Goal: Information Seeking & Learning: Learn about a topic

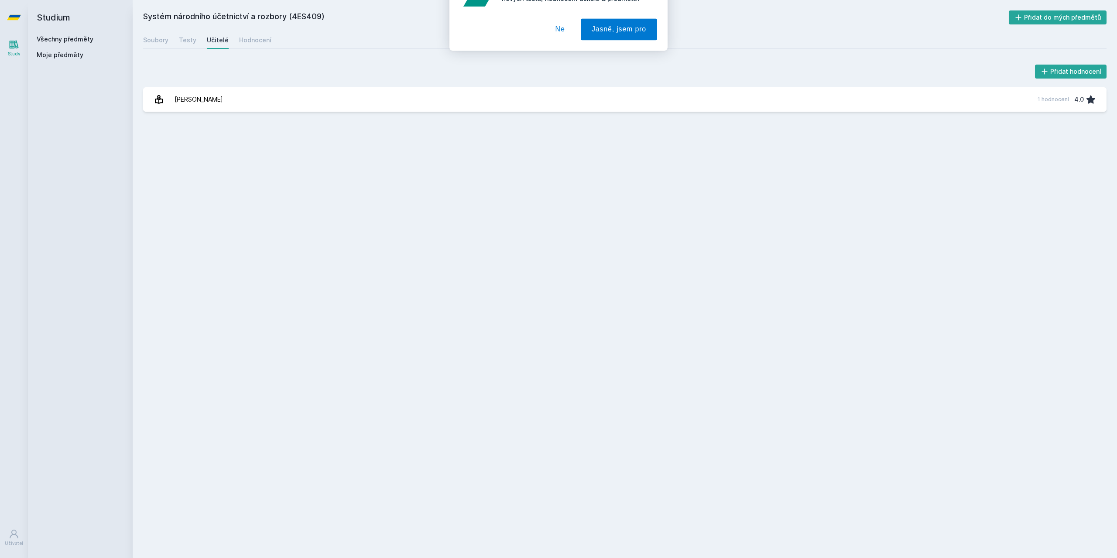
click at [539, 59] on div at bounding box center [558, 56] width 197 height 22
drag, startPoint x: 555, startPoint y: 58, endPoint x: 445, endPoint y: 39, distance: 112.0
click at [555, 58] on button "Ne" at bounding box center [560, 56] width 31 height 22
click at [77, 40] on link "Všechny předměty" at bounding box center [65, 38] width 57 height 7
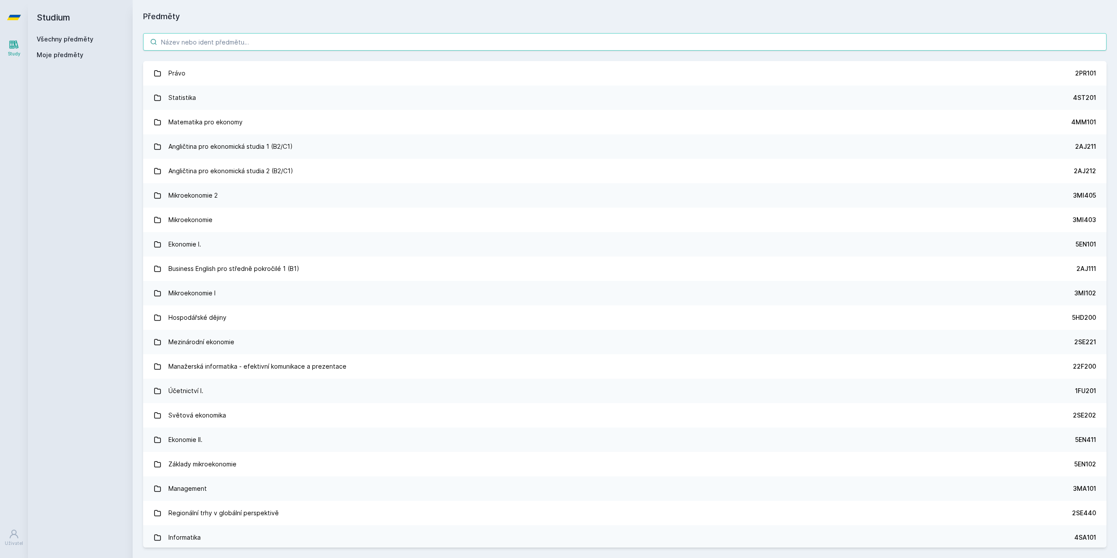
click at [195, 42] on input "search" at bounding box center [624, 41] width 963 height 17
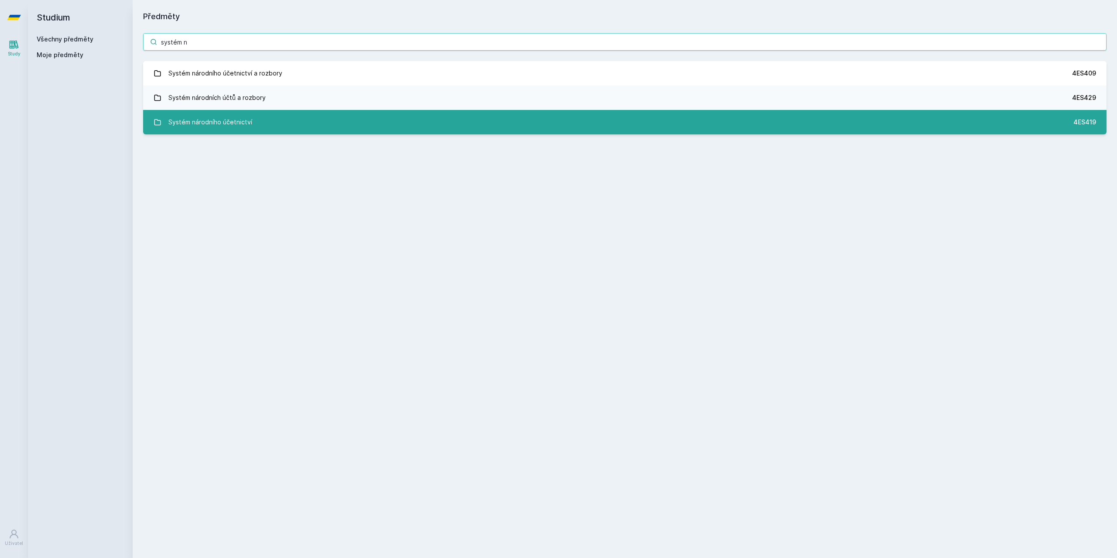
type input "systém n"
click at [255, 126] on link "Systém národního účetnictví 4ES419" at bounding box center [624, 122] width 963 height 24
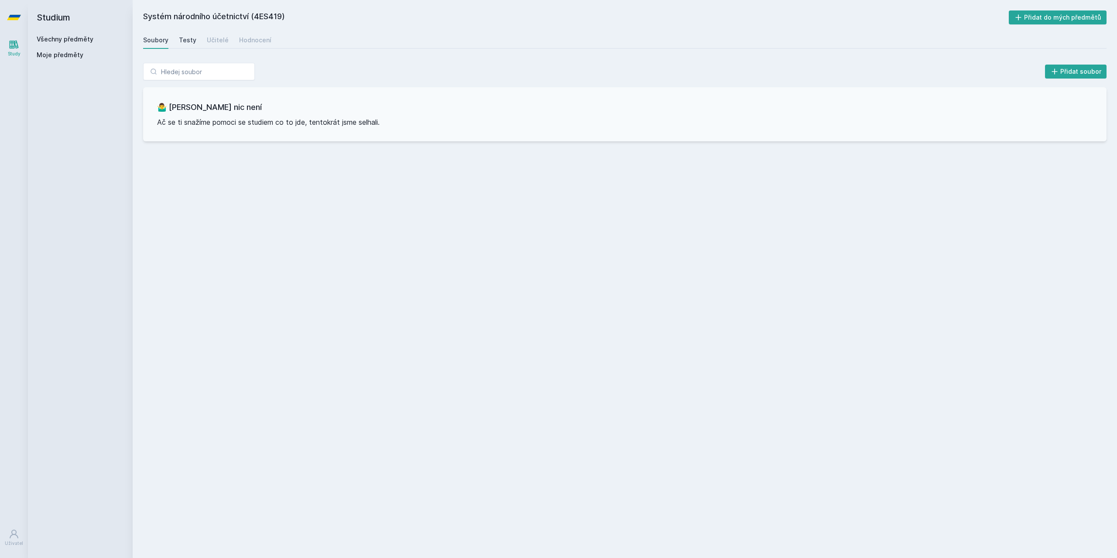
click at [186, 38] on div "Testy" at bounding box center [187, 40] width 17 height 9
click at [216, 45] on link "Učitelé" at bounding box center [218, 39] width 22 height 17
click at [250, 40] on div "Hodnocení" at bounding box center [255, 40] width 32 height 9
click at [155, 41] on div "Soubory" at bounding box center [155, 40] width 25 height 9
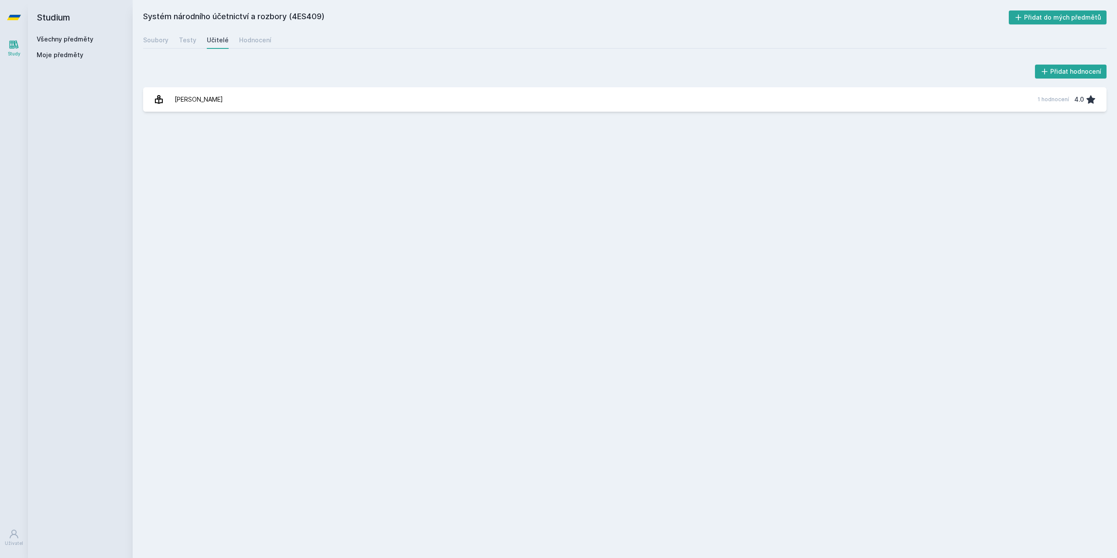
click at [68, 51] on span "Moje předměty" at bounding box center [60, 55] width 47 height 9
click at [65, 56] on span "Moje předměty" at bounding box center [60, 55] width 47 height 9
click at [58, 40] on link "Všechny předměty" at bounding box center [65, 38] width 57 height 7
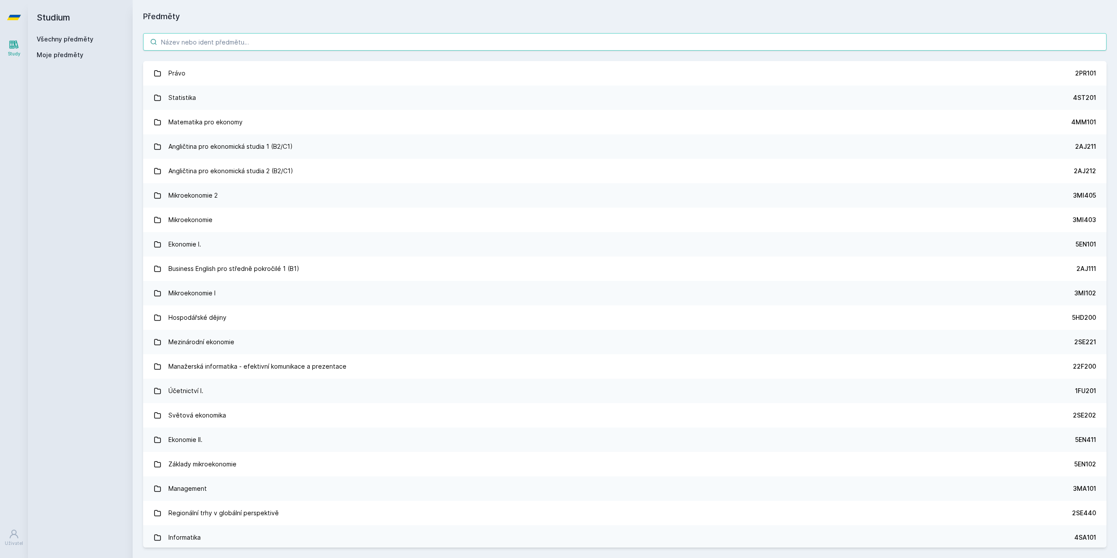
click at [192, 37] on input "search" at bounding box center [624, 41] width 963 height 17
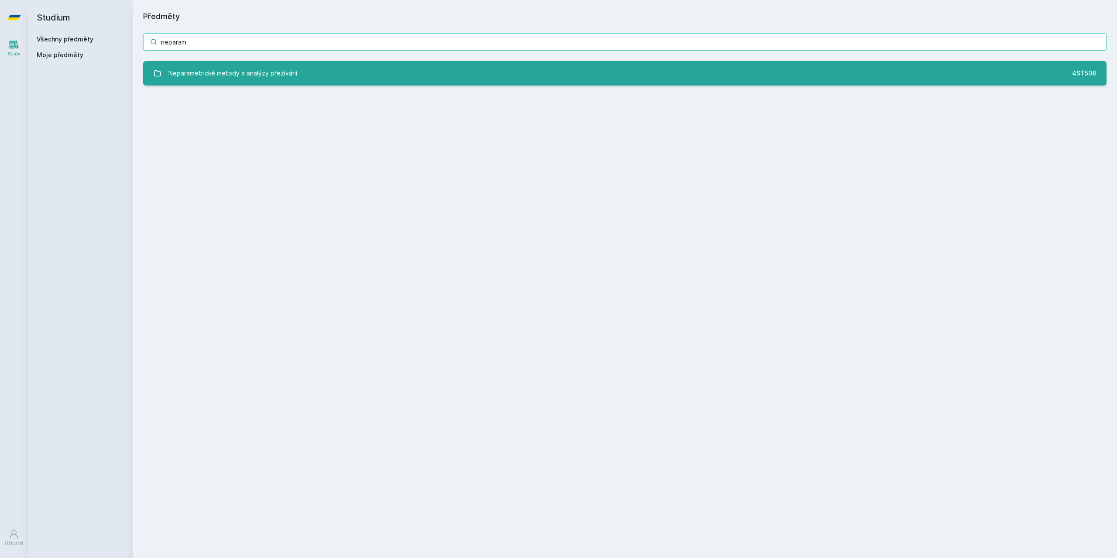
type input "neparam"
click at [220, 78] on div "Neparametrické metody a analýzy přežívání" at bounding box center [232, 73] width 129 height 17
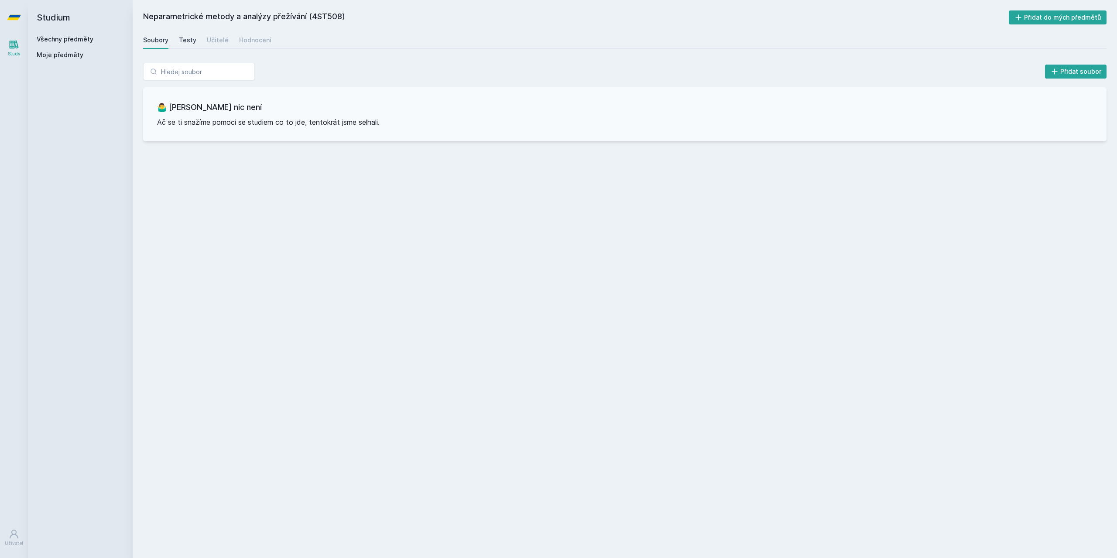
click at [188, 42] on div "Testy" at bounding box center [187, 40] width 17 height 9
click at [212, 37] on div "Učitelé" at bounding box center [218, 40] width 22 height 9
click at [247, 38] on div "Hodnocení" at bounding box center [255, 40] width 32 height 9
